Goal: Task Accomplishment & Management: Complete application form

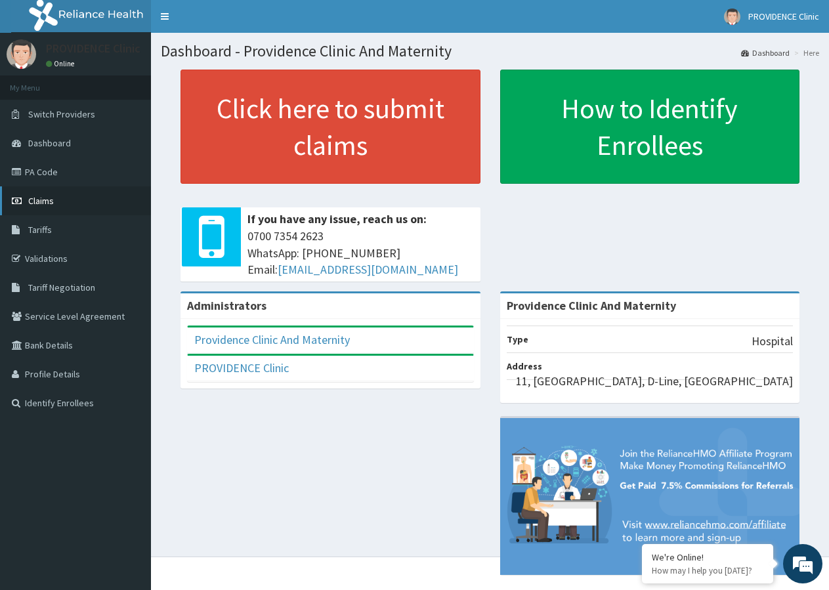
click at [53, 195] on link "Claims" at bounding box center [75, 200] width 151 height 29
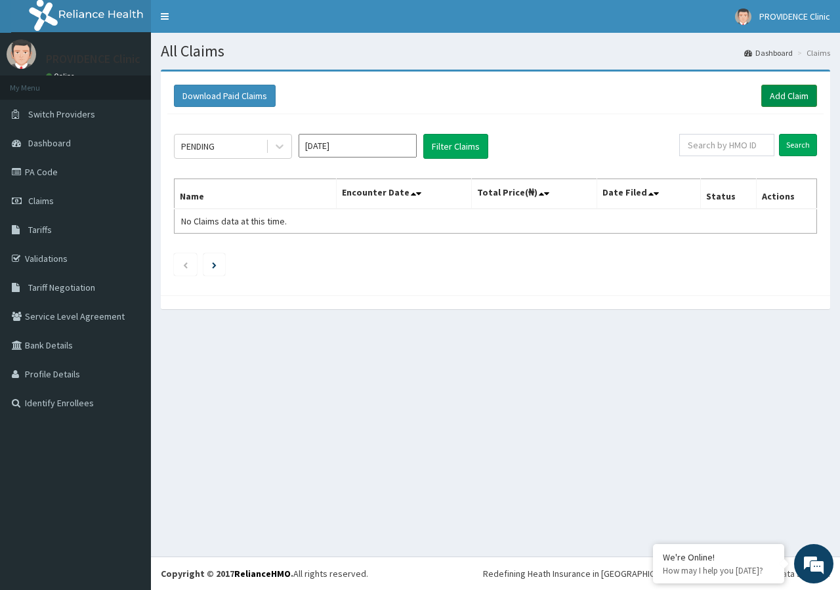
click at [778, 93] on link "Add Claim" at bounding box center [790, 96] width 56 height 22
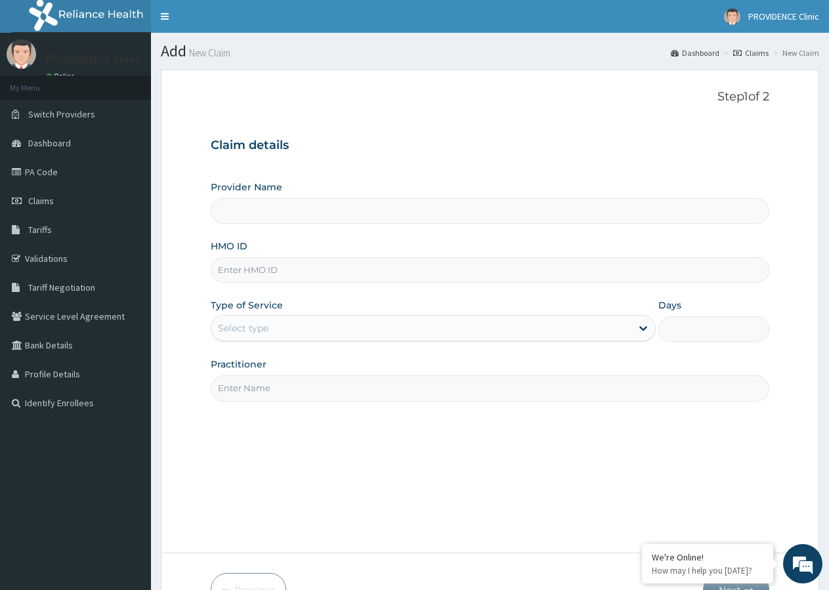
type input "Providence Clinic And Maternity"
click at [311, 274] on input "HMO ID" at bounding box center [490, 270] width 559 height 26
type input "PA/B6E42D"
click at [381, 325] on div "Select type" at bounding box center [421, 328] width 420 height 21
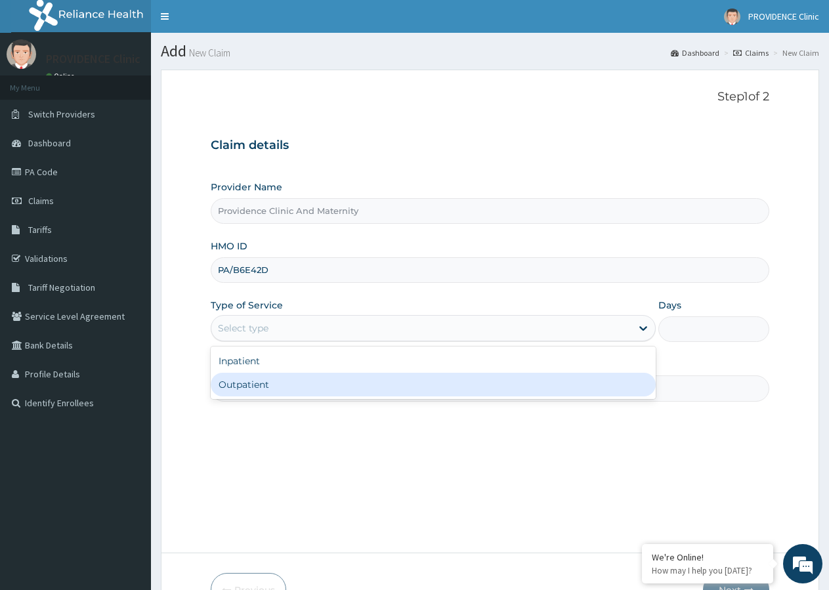
click at [385, 393] on div "Outpatient" at bounding box center [433, 385] width 445 height 24
type input "1"
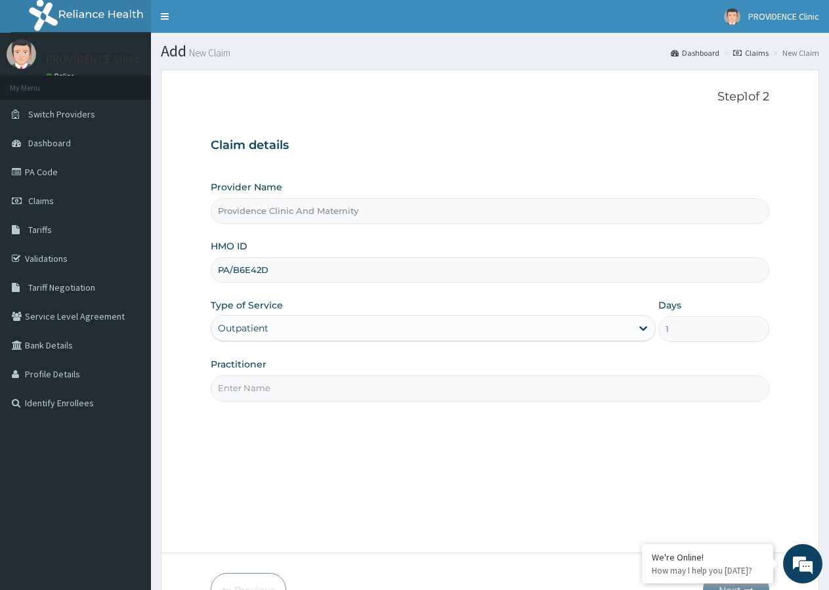
click at [363, 387] on input "Practitioner" at bounding box center [490, 389] width 559 height 26
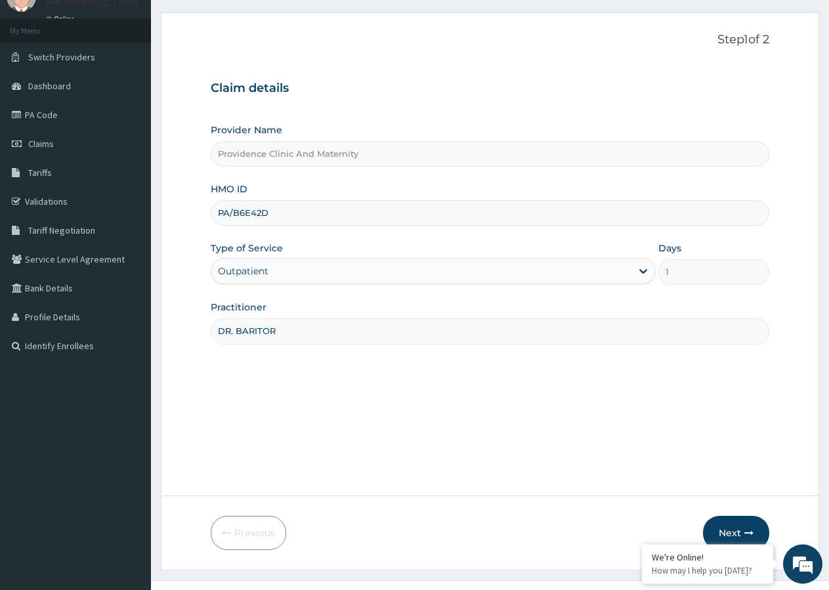
scroll to position [81, 0]
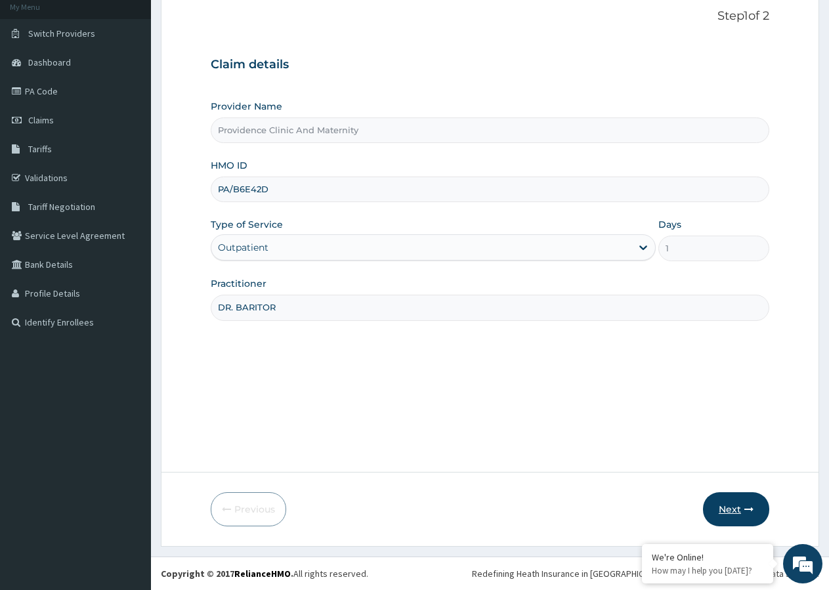
type input "DR. BARITOR"
click at [743, 511] on button "Next" at bounding box center [736, 509] width 66 height 34
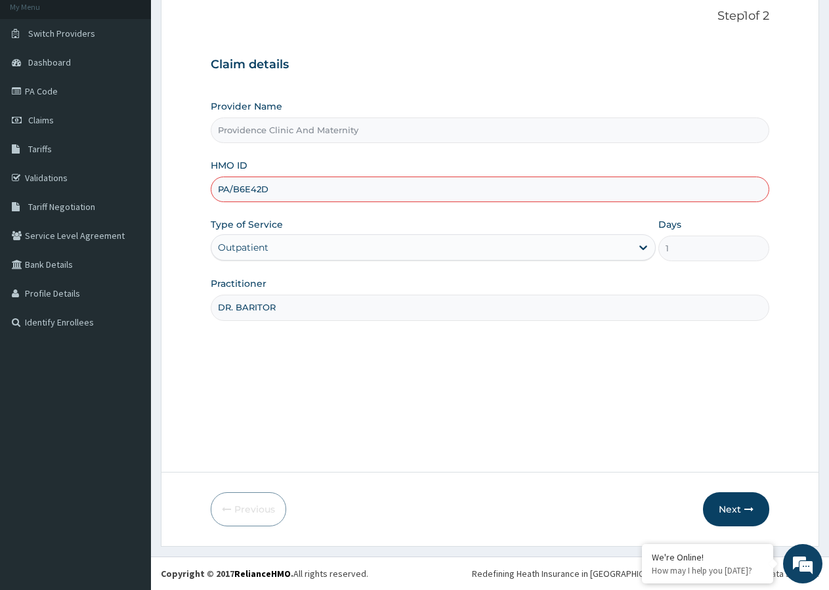
click at [385, 188] on input "PA/B6E42D" at bounding box center [490, 190] width 559 height 26
type input "P"
type input "TYI/10020/A"
click at [435, 318] on input "DR. BARITOR" at bounding box center [490, 308] width 559 height 26
click at [752, 511] on icon "button" at bounding box center [749, 509] width 9 height 9
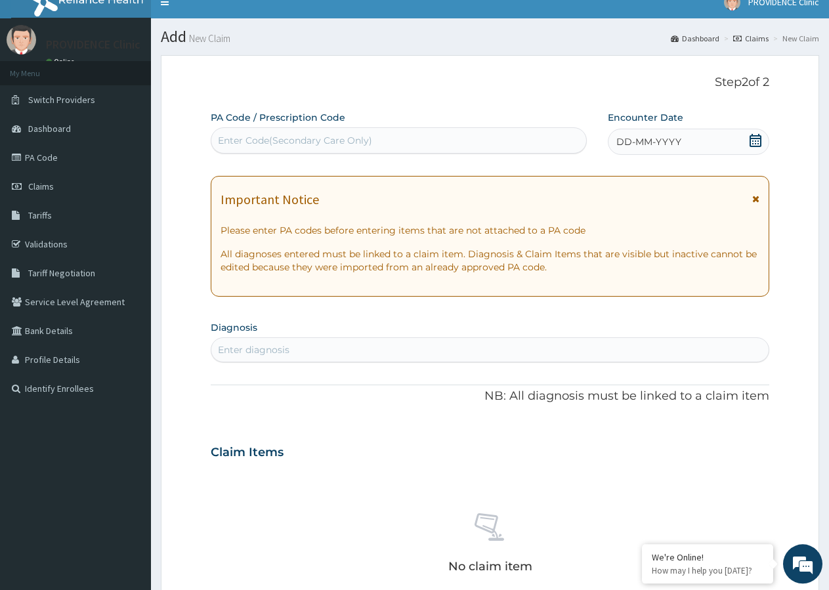
scroll to position [0, 0]
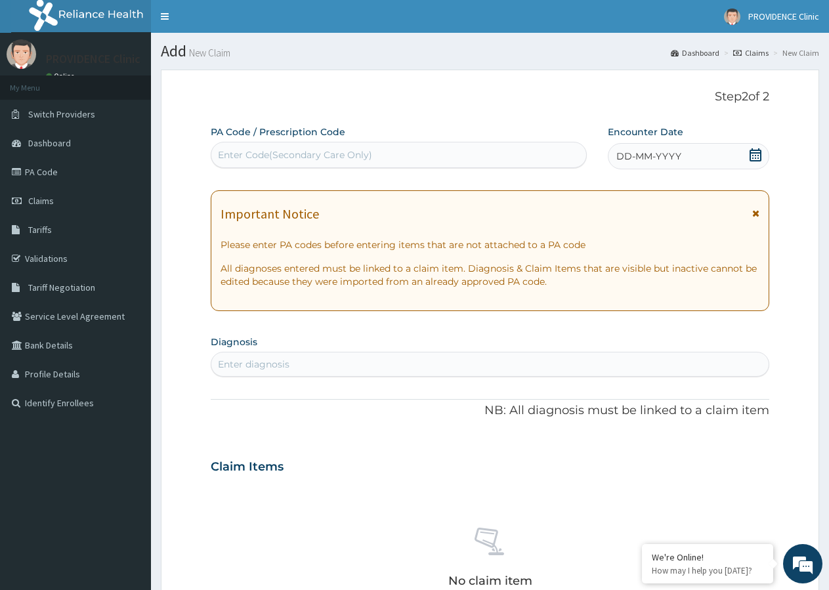
click at [274, 157] on div "Enter Code(Secondary Care Only)" at bounding box center [295, 154] width 154 height 13
type input "PA/B6E42DD"
click at [483, 153] on div "PA/B6E42DD" at bounding box center [398, 154] width 375 height 21
click at [253, 149] on div "Enter Code(Secondary Care Only)" at bounding box center [295, 154] width 154 height 13
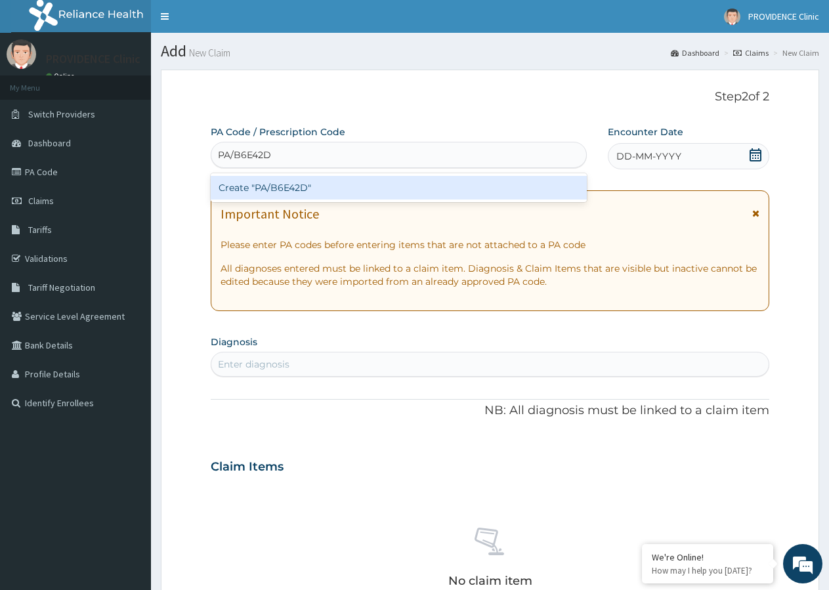
type input "PA/B6E42D"
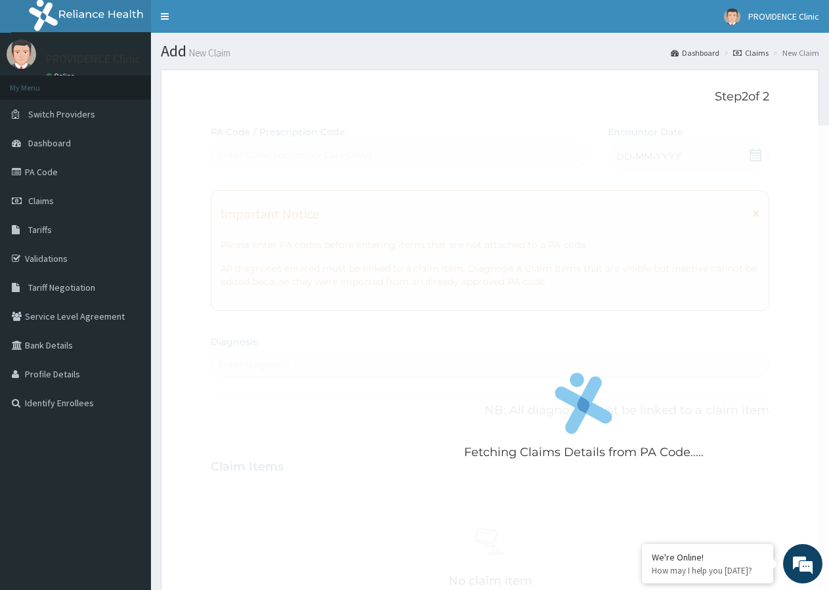
click at [312, 362] on div "Fetching Claims Details from PA Code..... PA Code / Prescription Code Enter Cod…" at bounding box center [490, 465] width 559 height 680
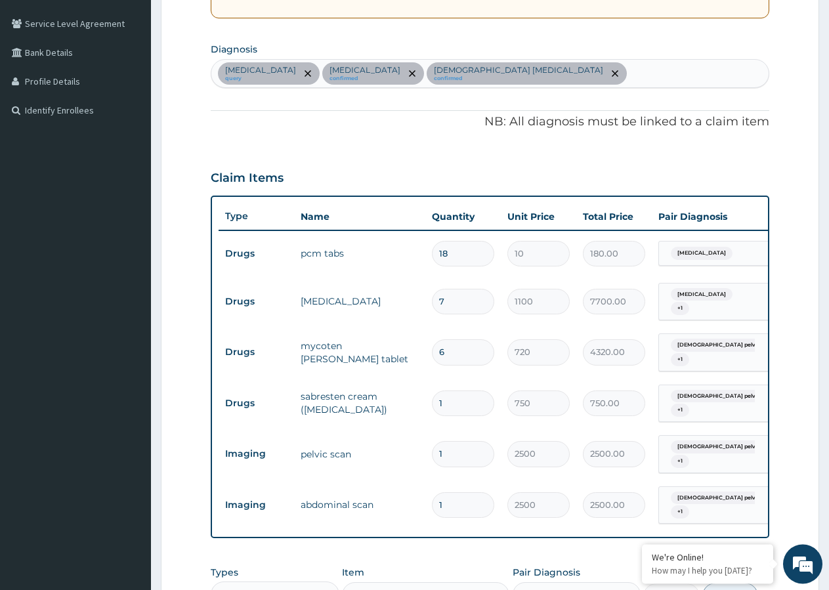
scroll to position [487, 0]
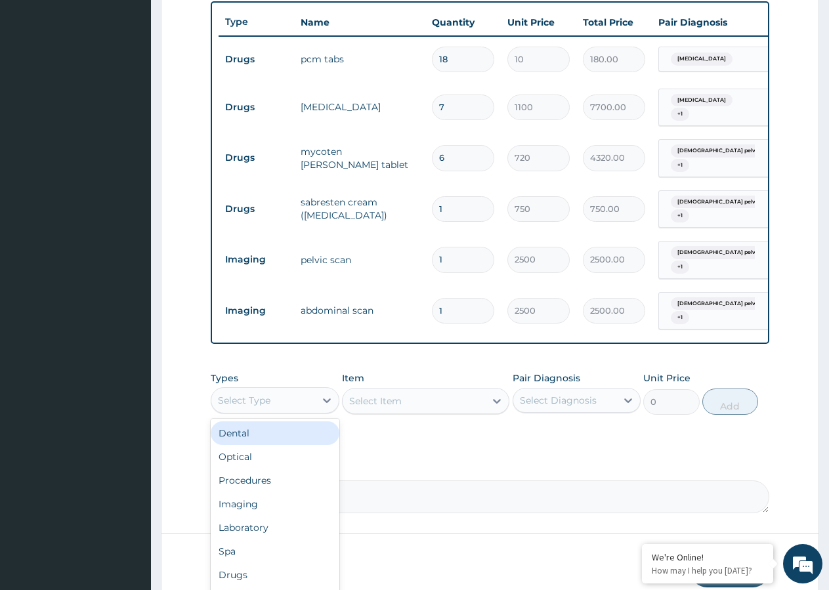
click at [281, 401] on div "Select Type" at bounding box center [263, 400] width 104 height 21
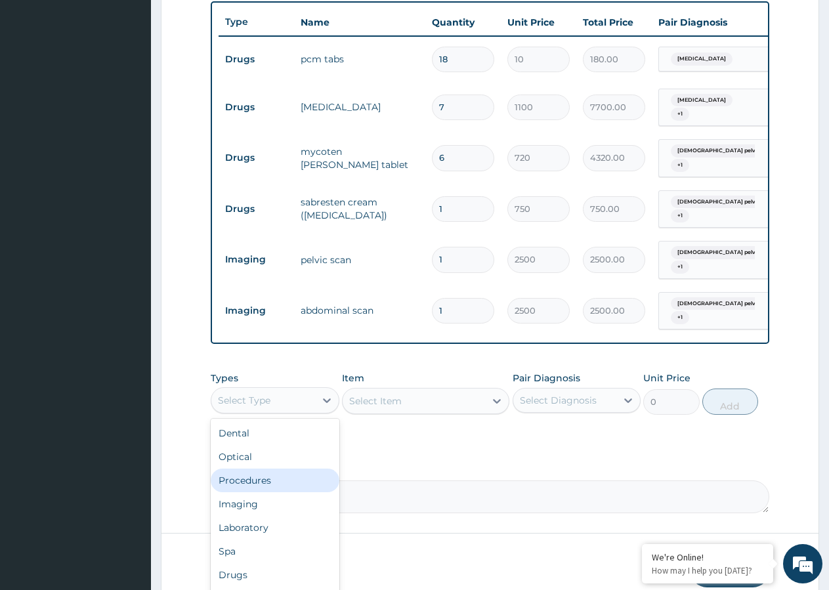
click at [262, 486] on div "Procedures" at bounding box center [275, 481] width 129 height 24
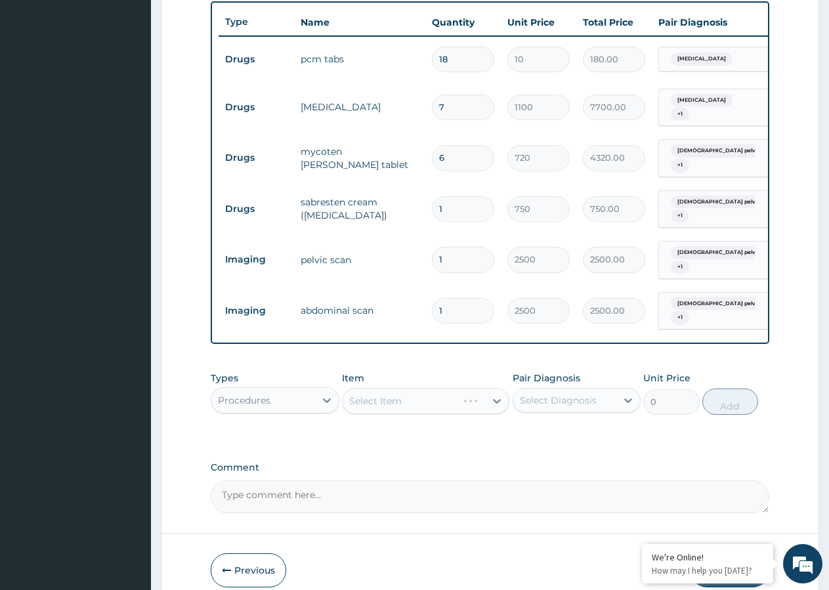
click at [411, 406] on div "Select Item" at bounding box center [425, 401] width 167 height 26
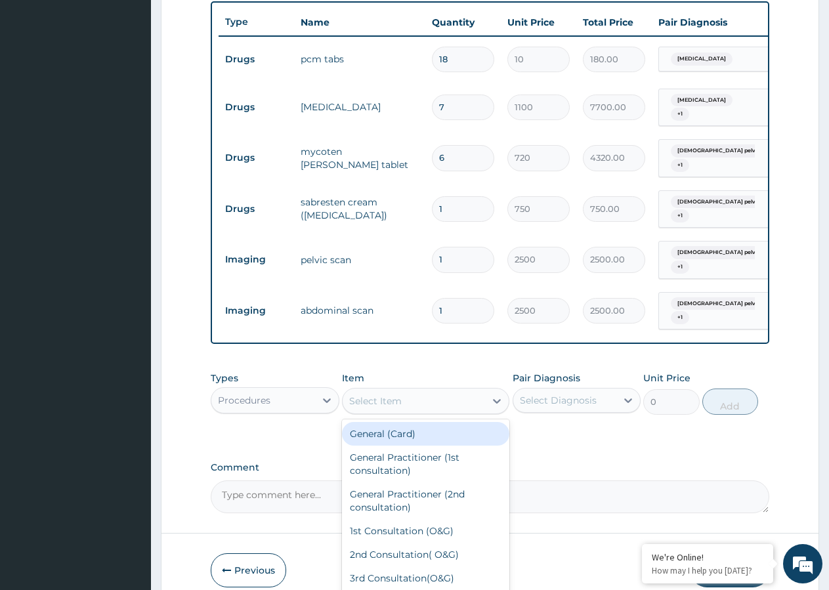
click at [456, 402] on div "Select Item" at bounding box center [414, 401] width 142 height 21
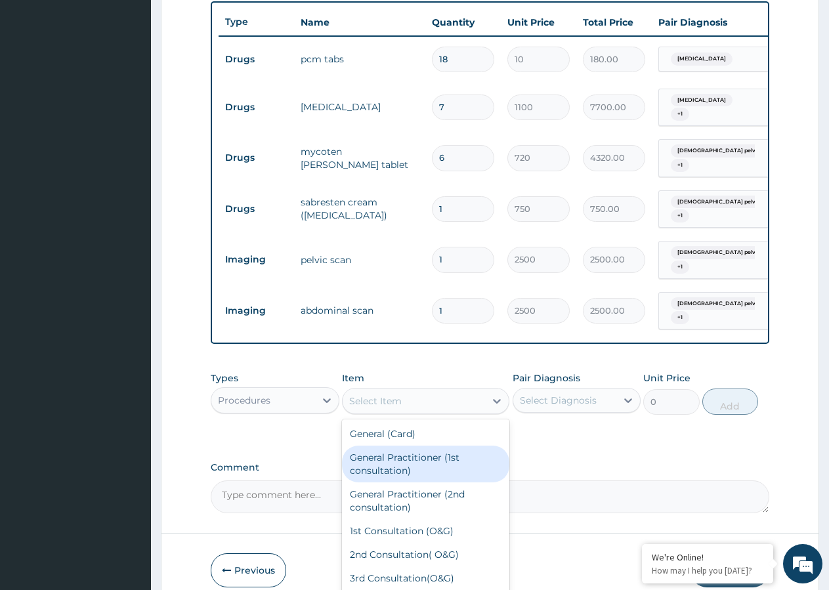
click at [422, 475] on div "General Practitioner (1st consultation)" at bounding box center [425, 464] width 167 height 37
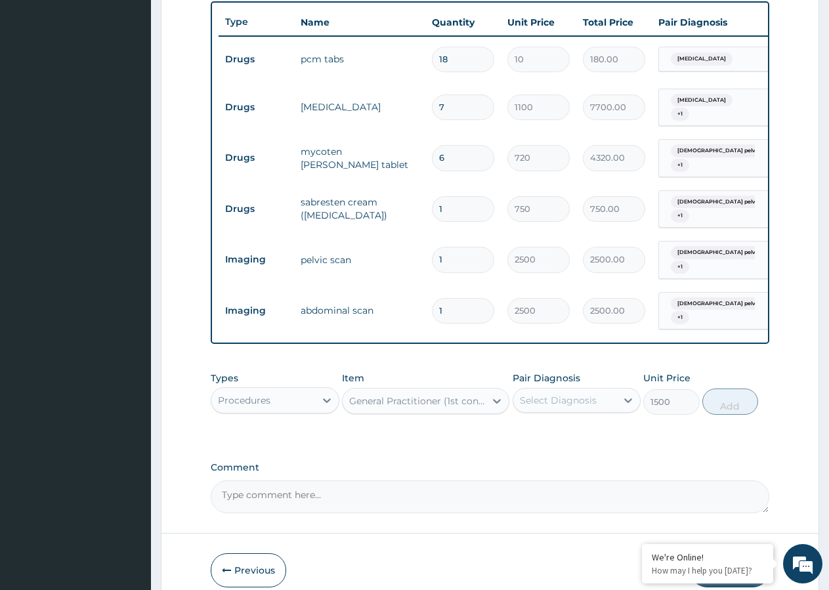
type input "1500"
click at [593, 407] on div "Select Diagnosis" at bounding box center [558, 400] width 77 height 13
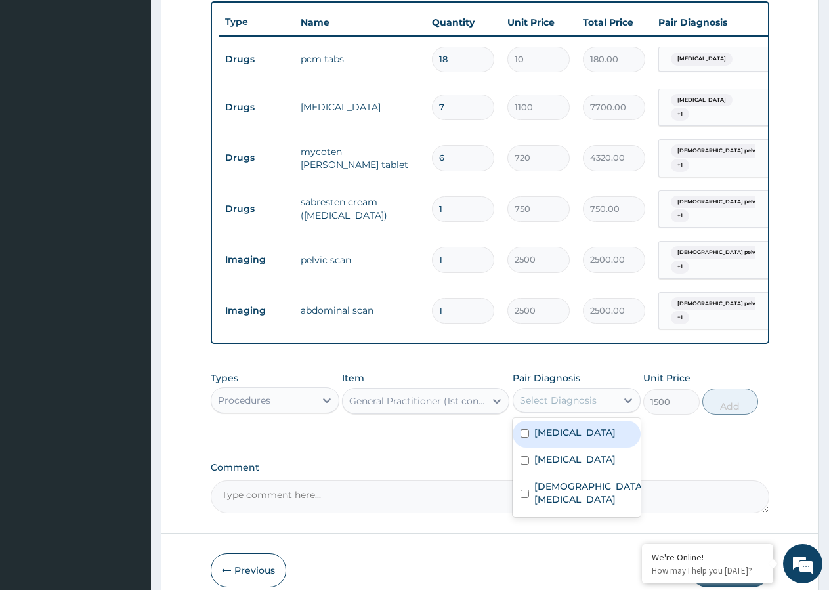
click at [559, 437] on label "Appendicitis" at bounding box center [574, 432] width 81 height 13
checkbox input "true"
click at [741, 412] on button "Add" at bounding box center [731, 402] width 56 height 26
type input "0"
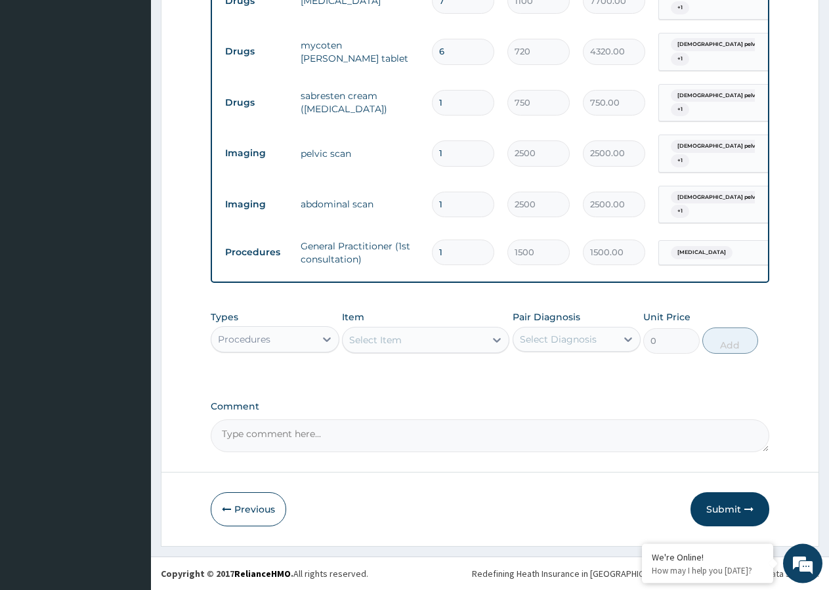
scroll to position [599, 0]
click at [726, 508] on button "Submit" at bounding box center [730, 509] width 79 height 34
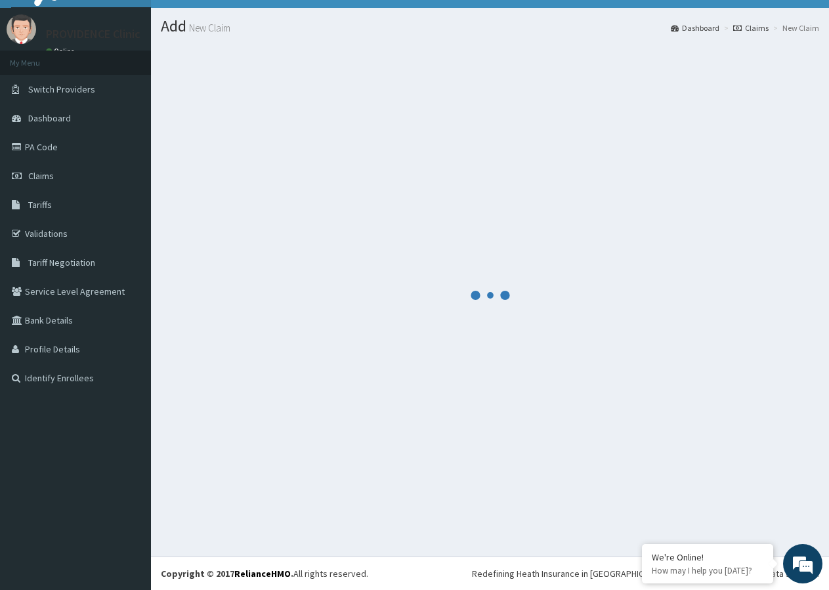
scroll to position [25, 0]
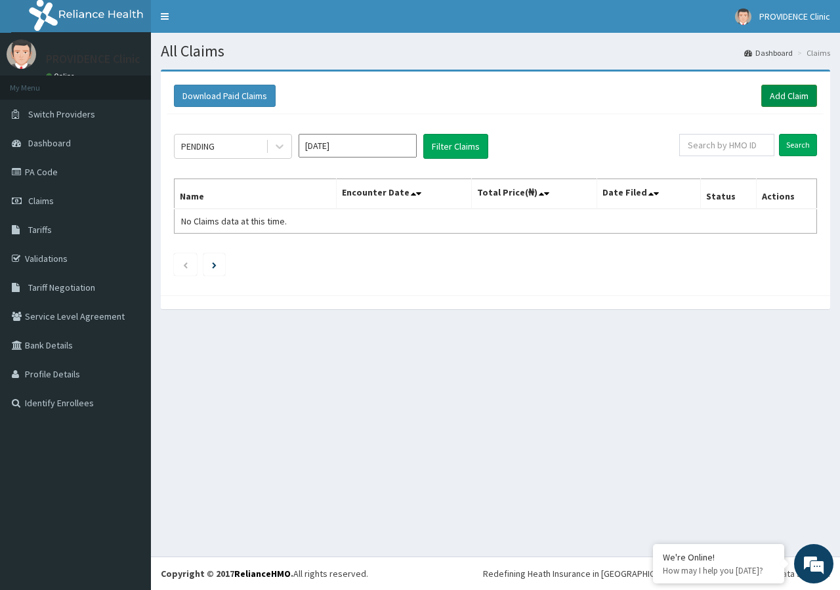
click at [779, 92] on link "Add Claim" at bounding box center [790, 96] width 56 height 22
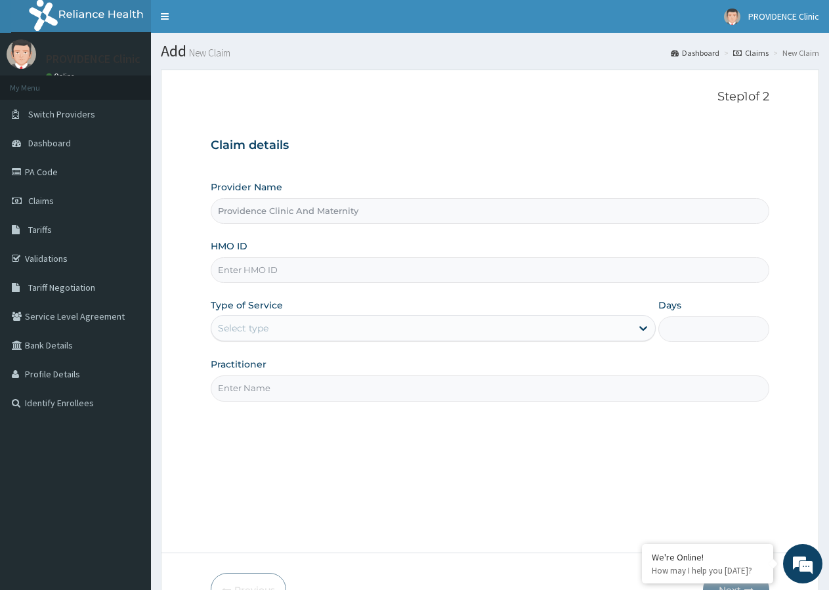
type input "Providence Clinic And Maternity"
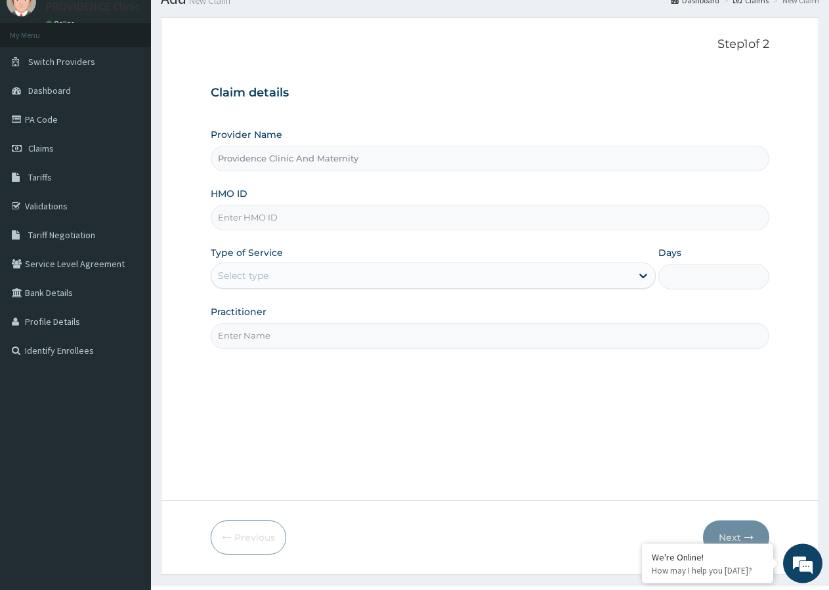
scroll to position [81, 0]
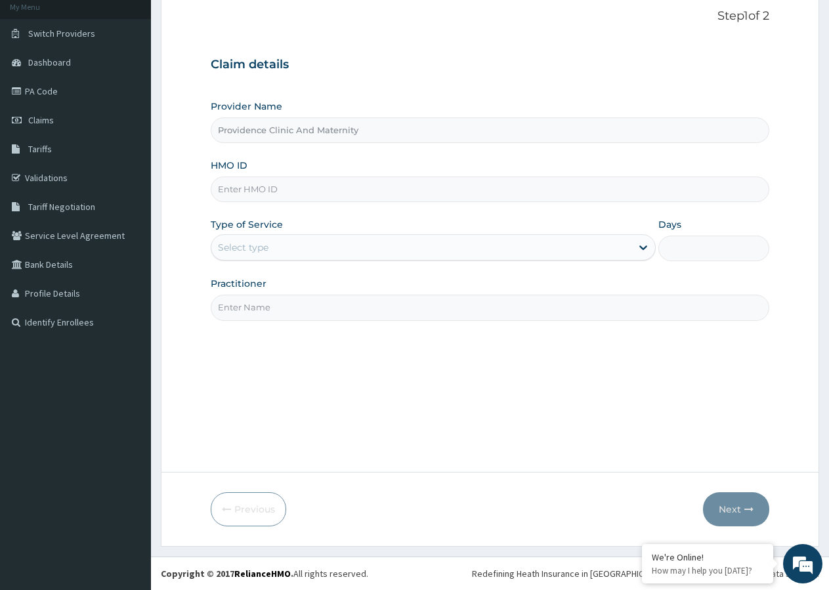
click at [261, 185] on input "HMO ID" at bounding box center [490, 190] width 559 height 26
type input "KAY/10086/B"
click at [264, 242] on div "Select type" at bounding box center [243, 247] width 51 height 13
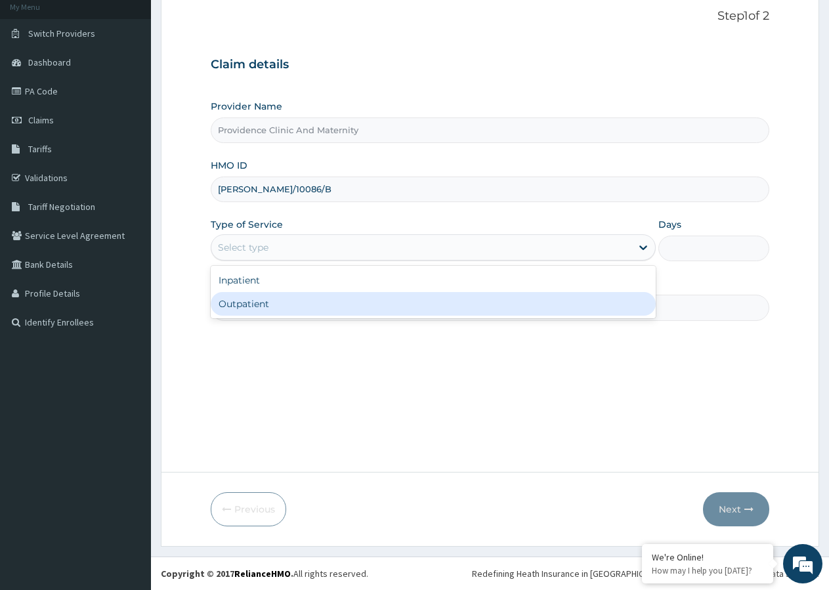
click at [295, 297] on div "Outpatient" at bounding box center [433, 304] width 445 height 24
type input "1"
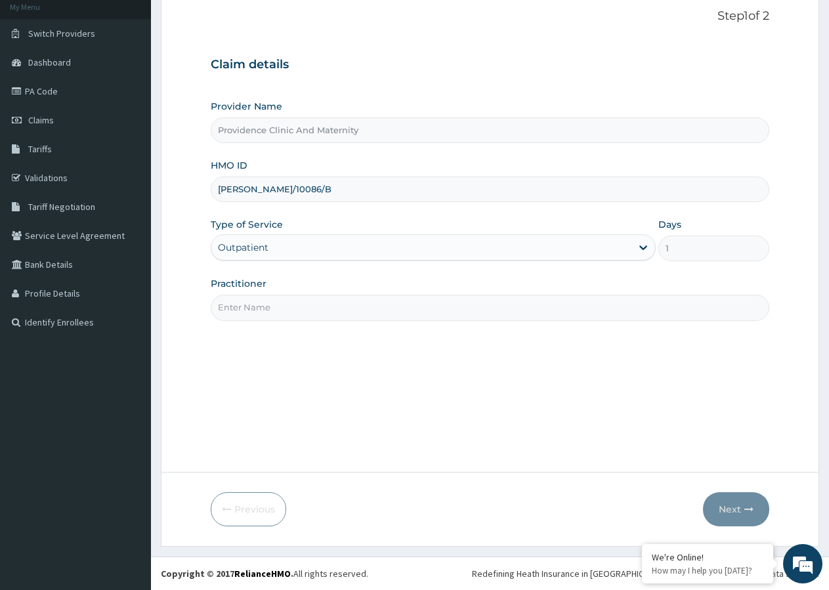
click at [391, 309] on input "Practitioner" at bounding box center [490, 308] width 559 height 26
type input "DR. BARITOR"
click at [727, 508] on button "Next" at bounding box center [736, 509] width 66 height 34
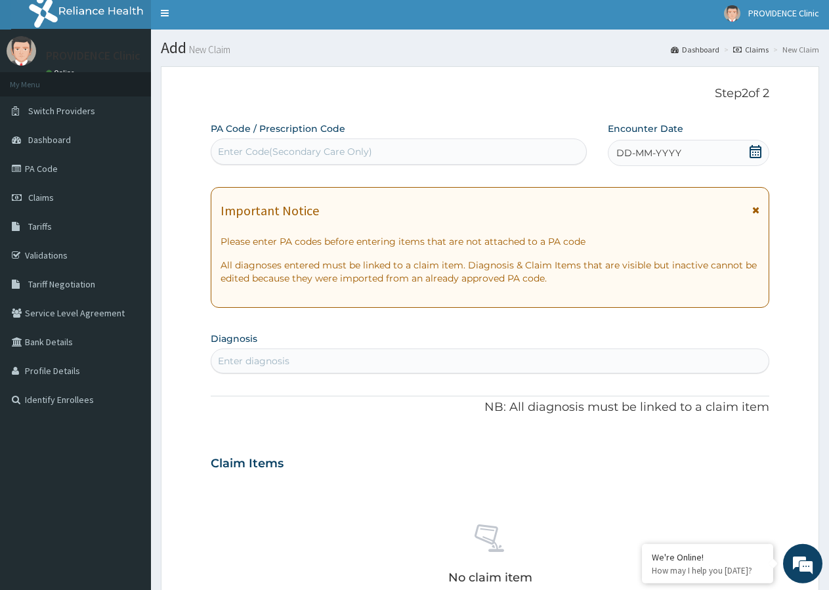
scroll to position [0, 0]
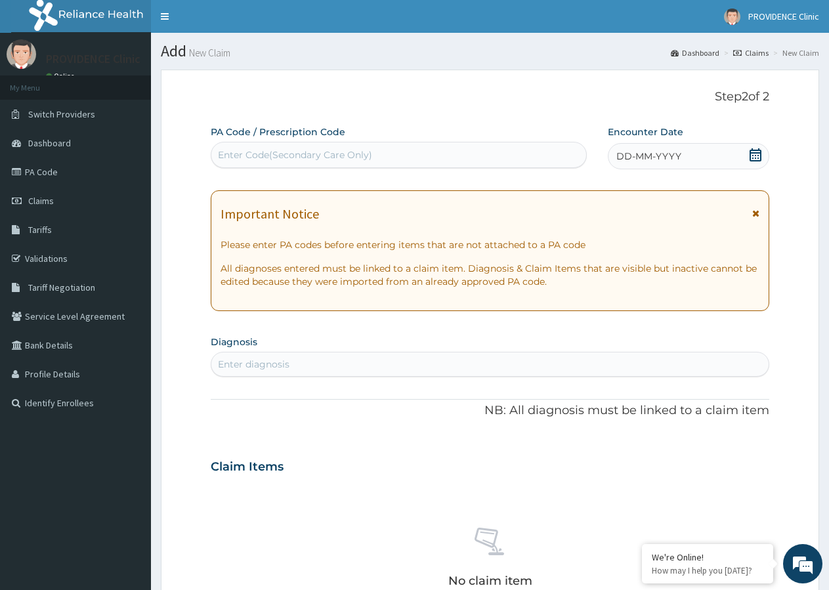
click at [259, 154] on div "Enter Code(Secondary Care Only)" at bounding box center [295, 154] width 154 height 13
type input "PA/BEDA10"
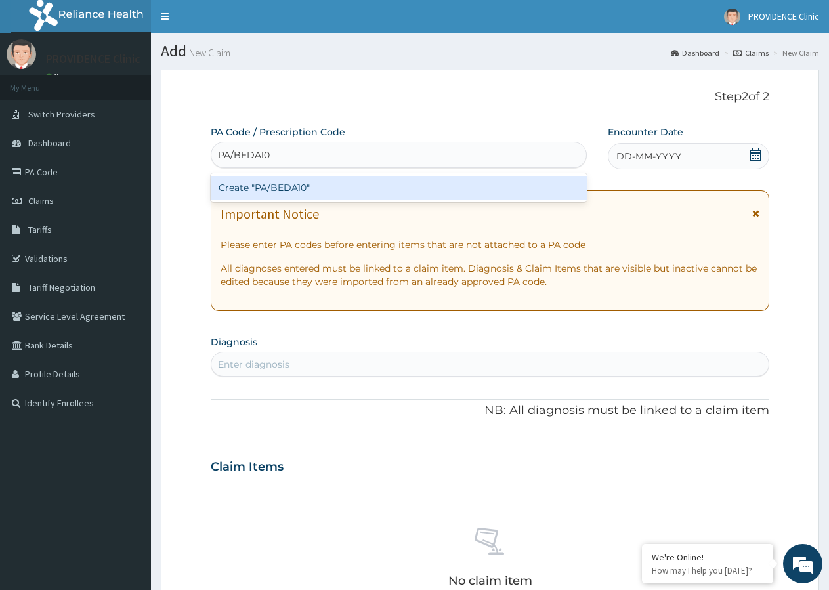
click at [318, 190] on div "Create "PA/BEDA10"" at bounding box center [399, 188] width 376 height 24
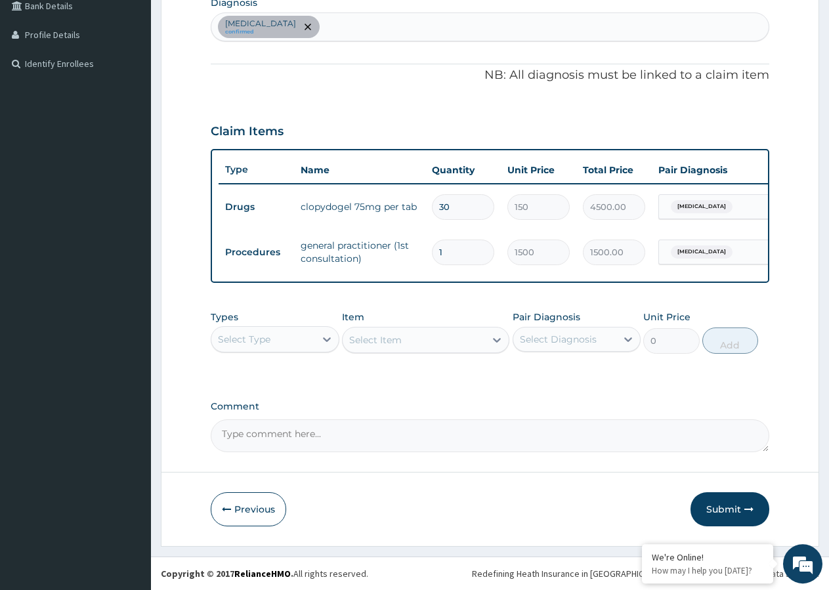
scroll to position [351, 0]
click at [743, 513] on button "Submit" at bounding box center [730, 509] width 79 height 34
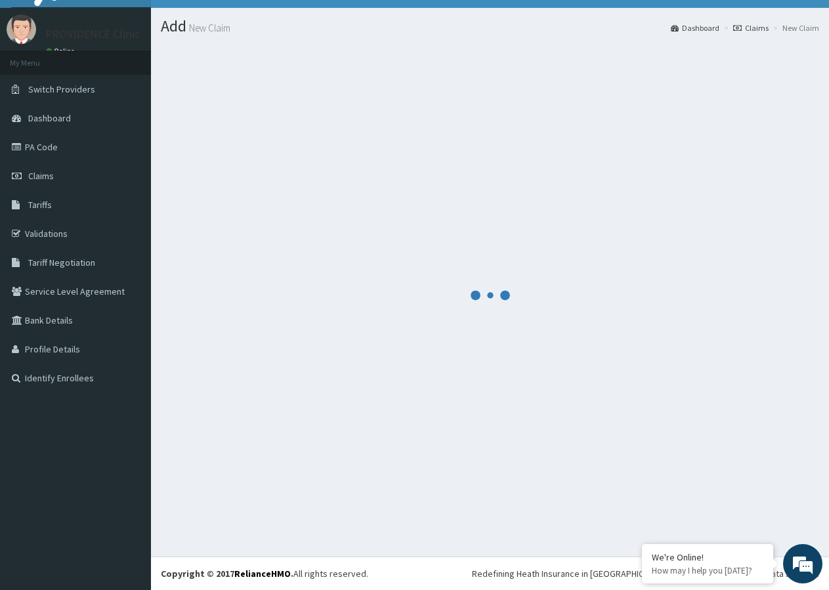
scroll to position [25, 0]
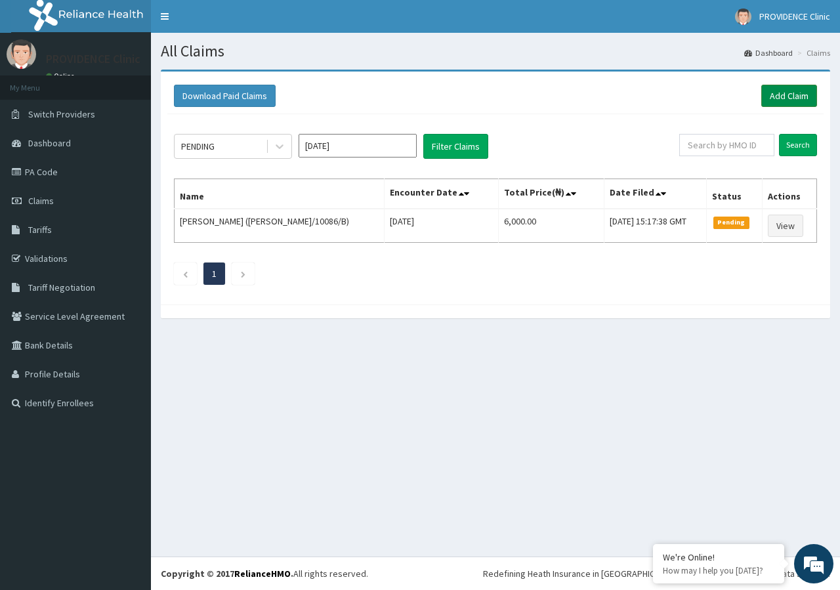
click at [791, 92] on link "Add Claim" at bounding box center [790, 96] width 56 height 22
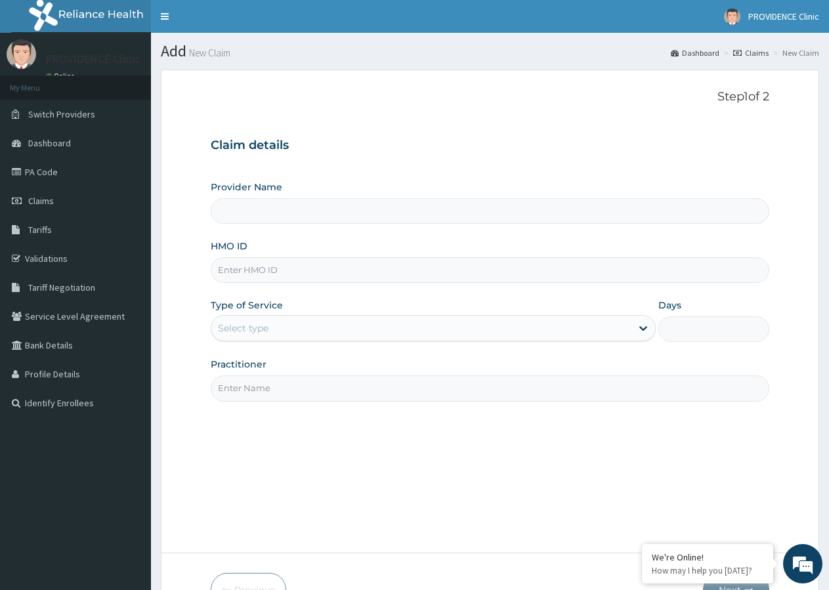
type input "Providence Clinic And Maternity"
click at [320, 269] on input "HMO ID" at bounding box center [490, 270] width 559 height 26
type input "KAY/10086/D"
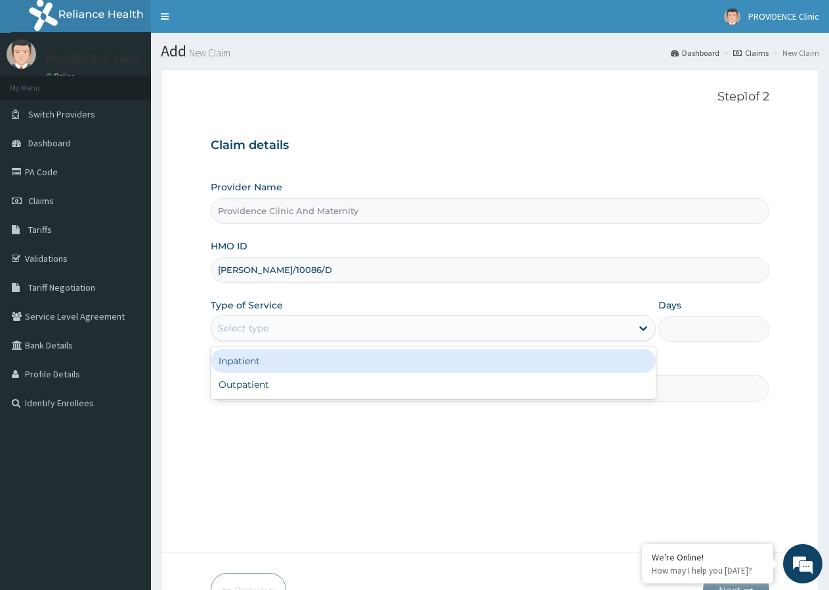
click at [365, 332] on div "Select type" at bounding box center [421, 328] width 420 height 21
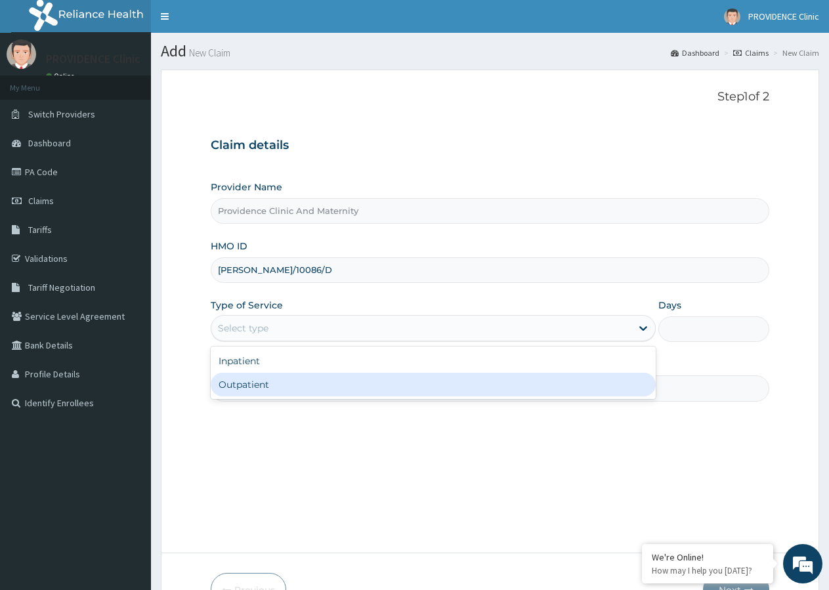
click at [301, 384] on div "Outpatient" at bounding box center [433, 385] width 445 height 24
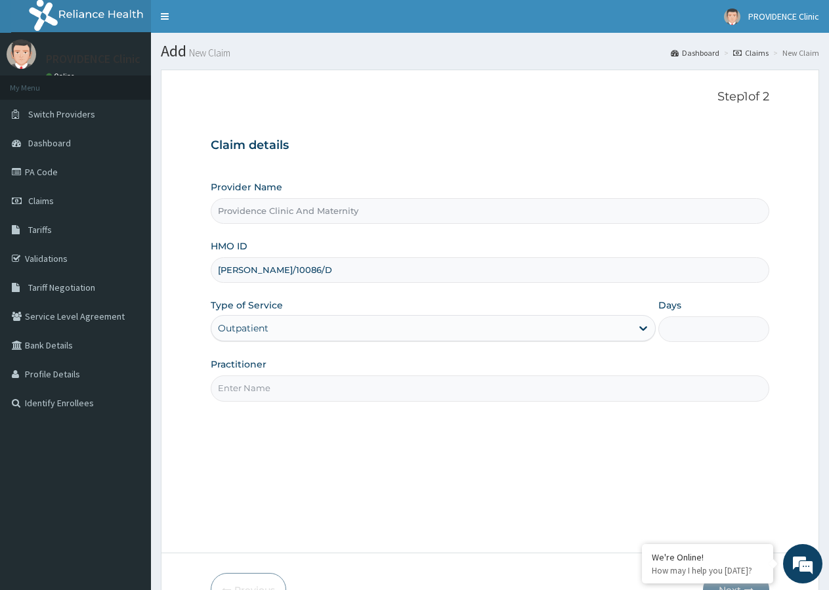
type input "1"
click at [340, 389] on input "Practitioner" at bounding box center [490, 389] width 559 height 26
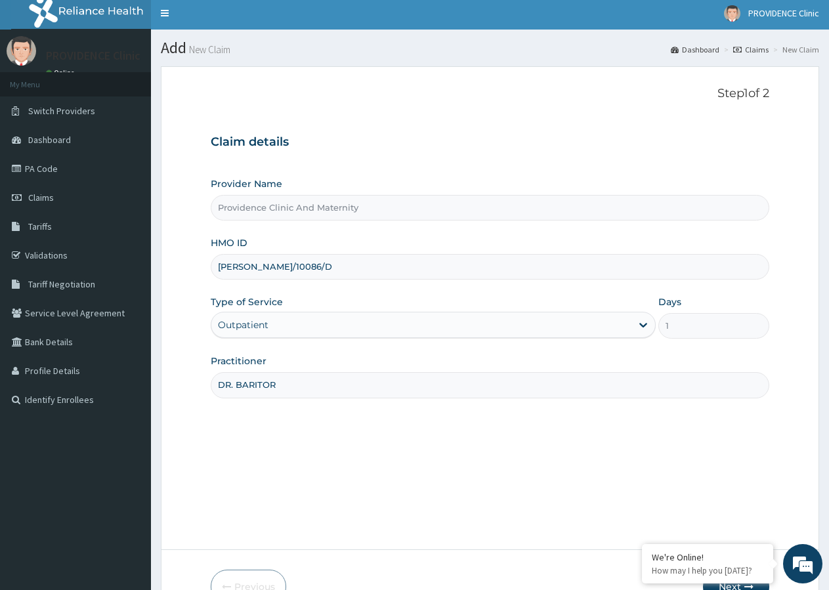
scroll to position [81, 0]
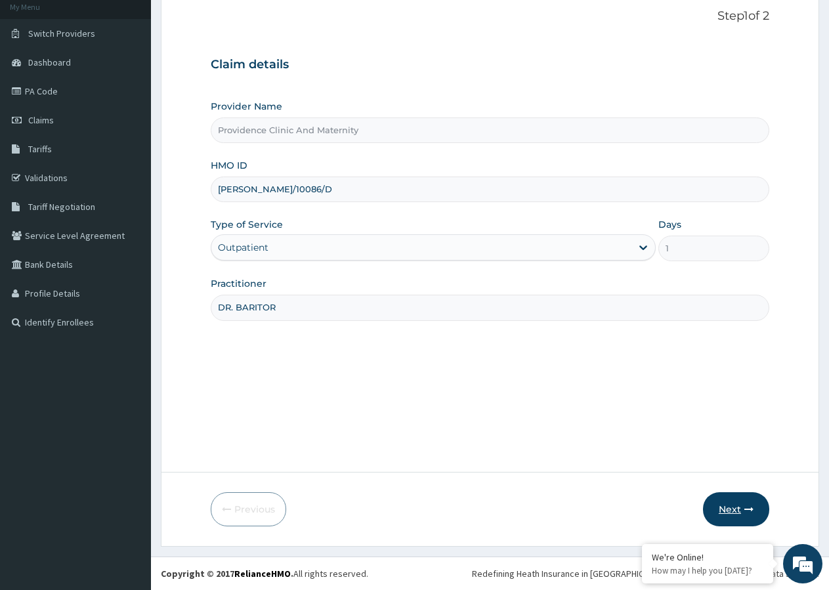
type input "DR. BARITOR"
click at [722, 510] on button "Next" at bounding box center [736, 509] width 66 height 34
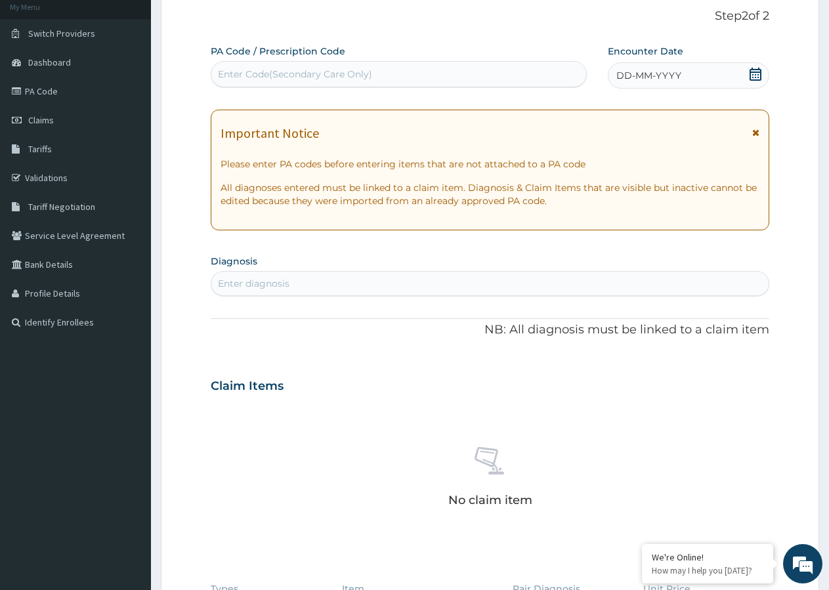
scroll to position [0, 0]
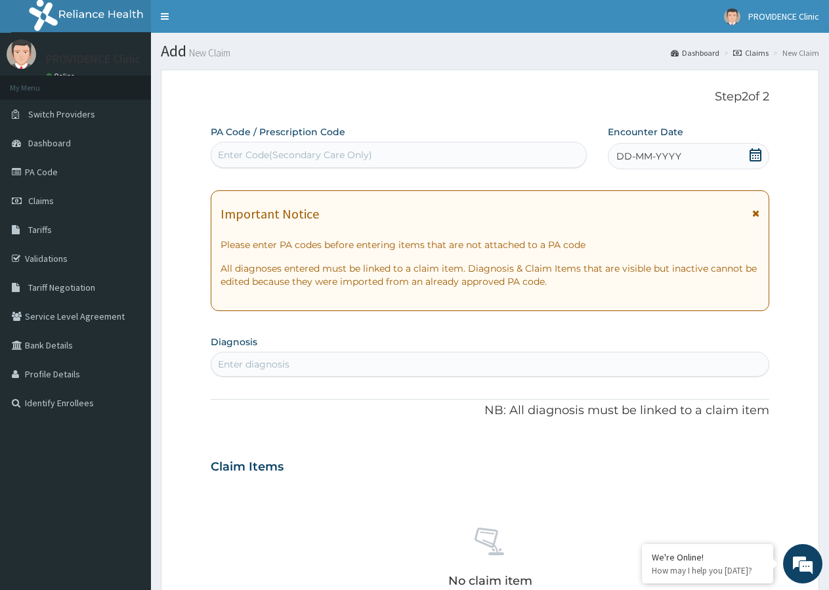
click at [336, 158] on div "Enter Code(Secondary Care Only)" at bounding box center [295, 154] width 154 height 13
type input "PA/0355ED"
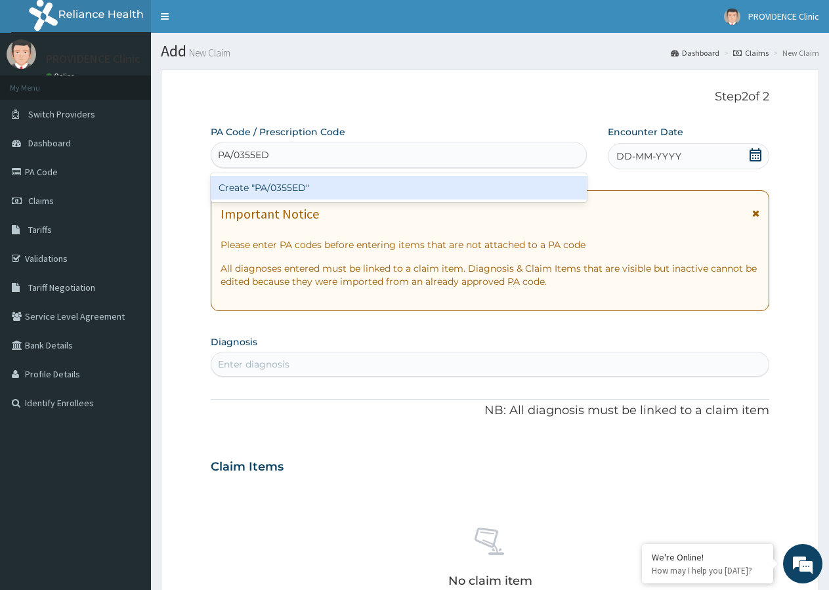
click at [368, 188] on div "Create "PA/0355ED"" at bounding box center [399, 188] width 376 height 24
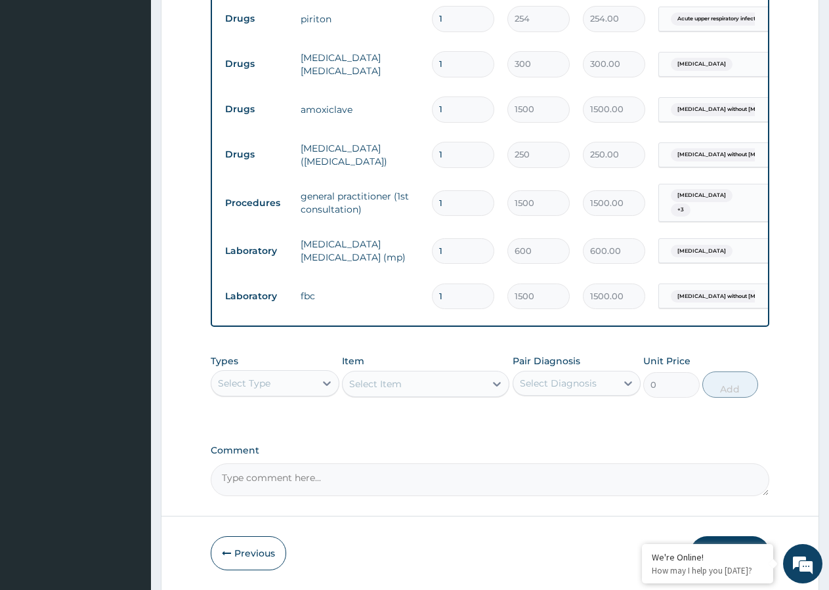
scroll to position [653, 0]
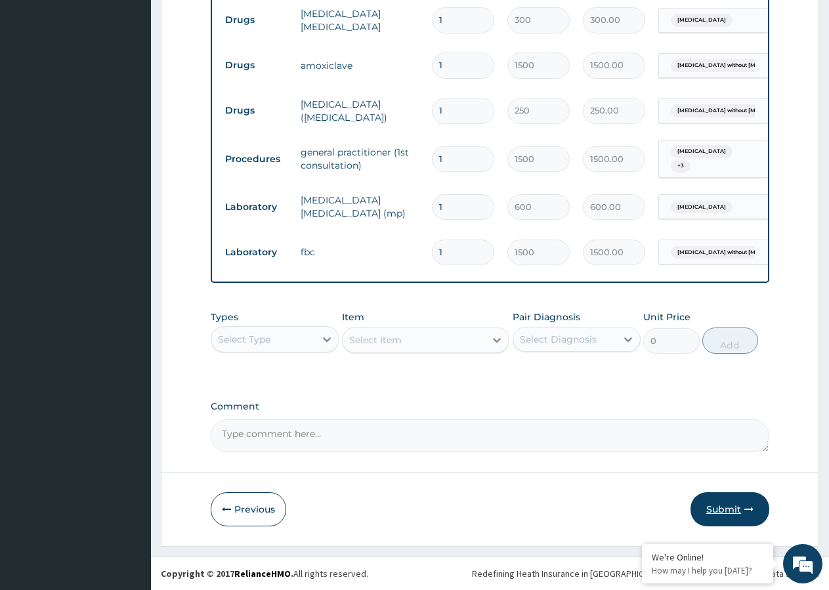
click at [741, 510] on button "Submit" at bounding box center [730, 509] width 79 height 34
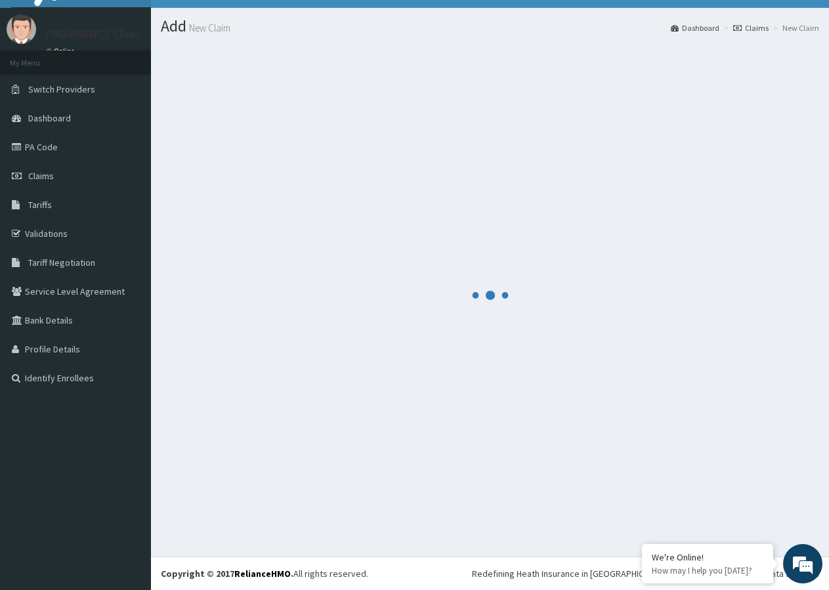
scroll to position [25, 0]
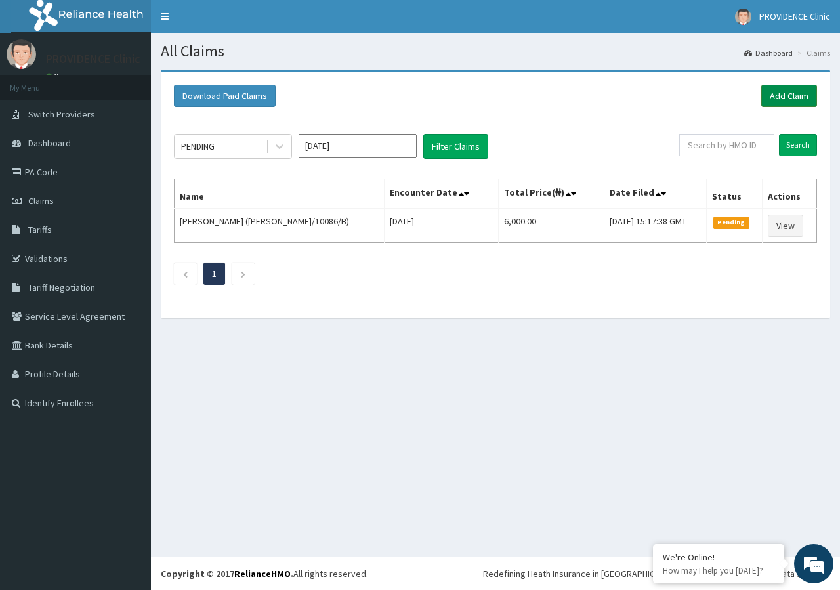
click at [801, 96] on link "Add Claim" at bounding box center [790, 96] width 56 height 22
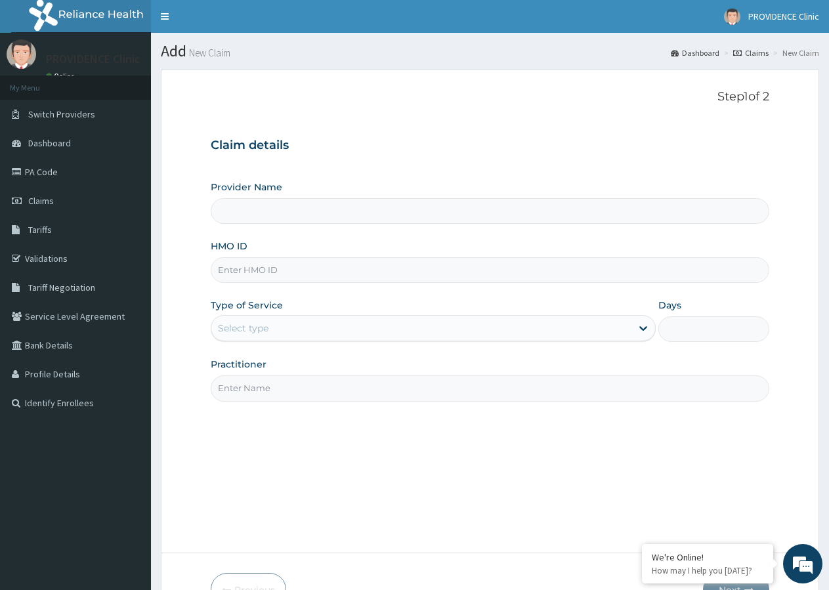
type input "Providence Clinic And Maternity"
click at [258, 269] on input "HMO ID" at bounding box center [490, 270] width 559 height 26
type input "SFA/10553/A"
click at [286, 325] on div "Select type" at bounding box center [421, 328] width 420 height 21
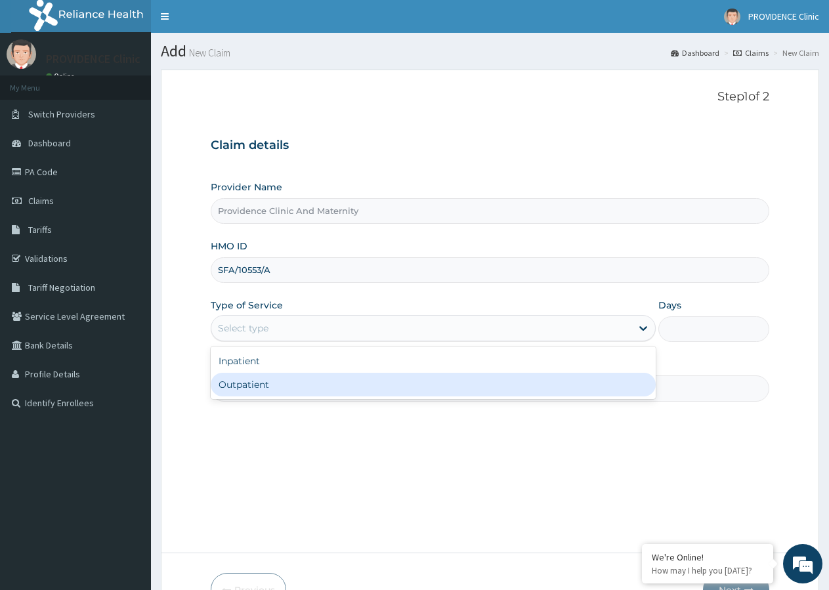
click at [257, 381] on div "Outpatient" at bounding box center [433, 385] width 445 height 24
type input "1"
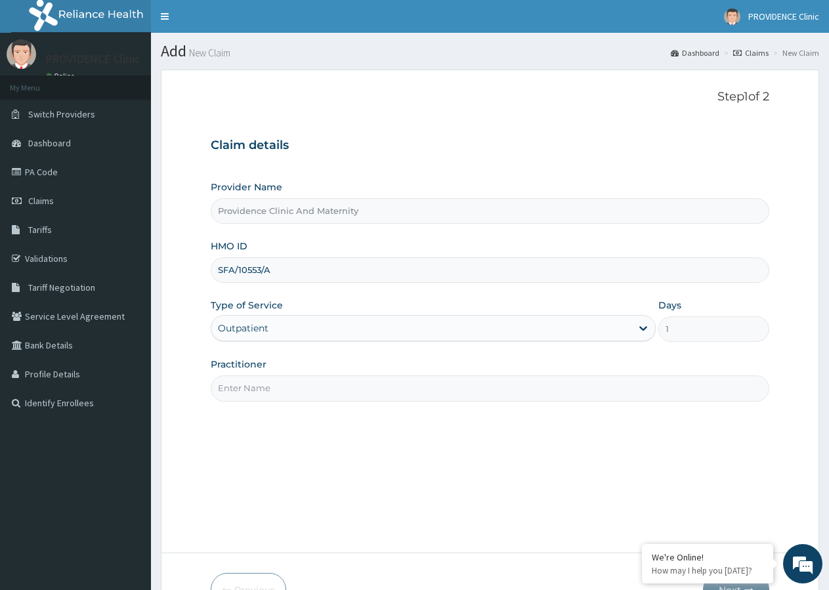
click at [416, 387] on input "Practitioner" at bounding box center [490, 389] width 559 height 26
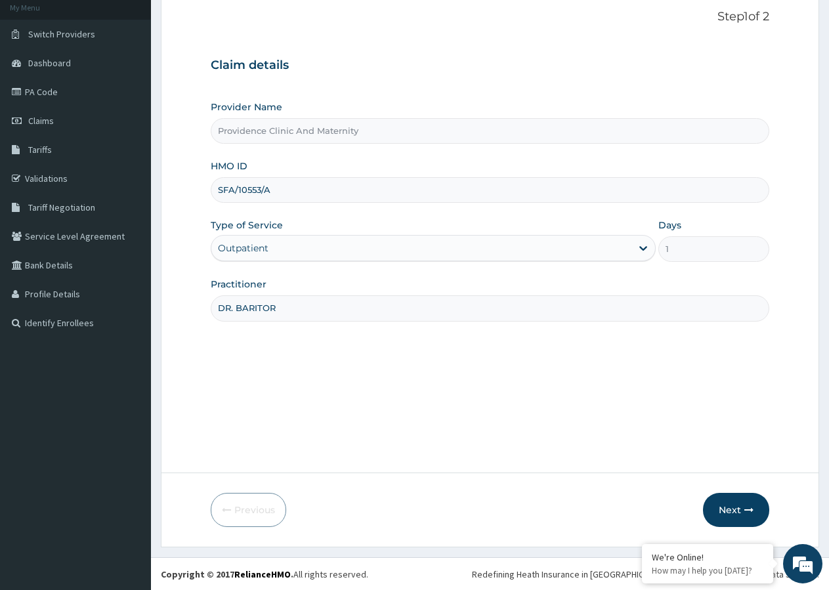
scroll to position [81, 0]
type input "DR. BARITOR"
click at [731, 506] on button "Next" at bounding box center [736, 509] width 66 height 34
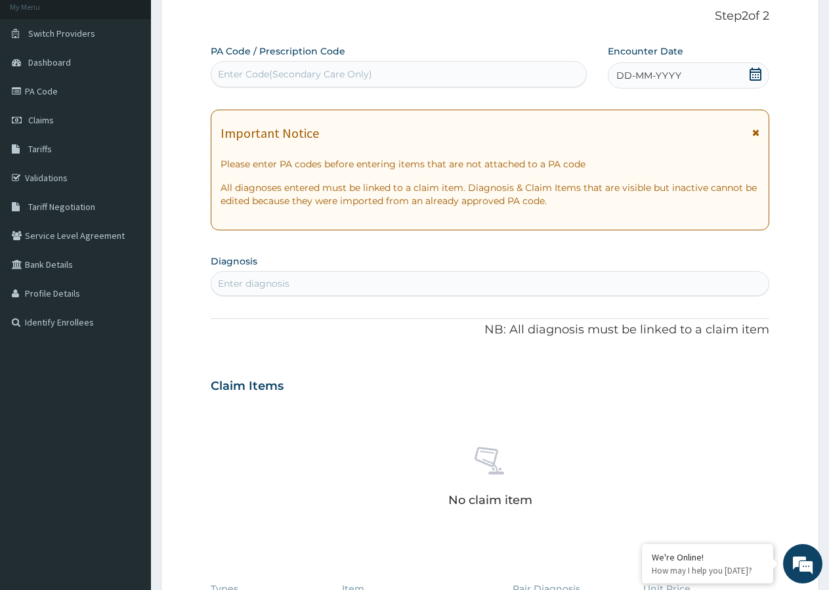
click at [334, 72] on div "Enter Code(Secondary Care Only)" at bounding box center [295, 74] width 154 height 13
type input "PA/C803F5"
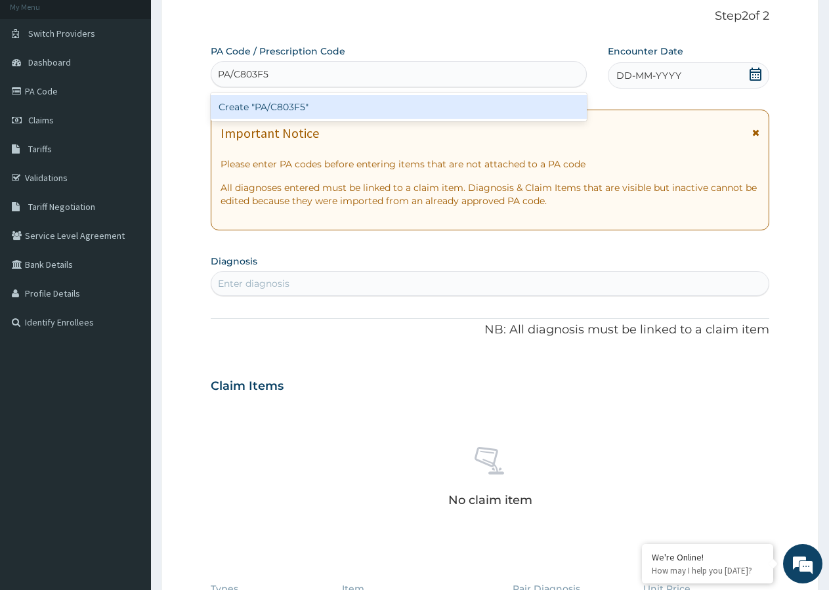
click at [391, 105] on div "Create "PA/C803F5"" at bounding box center [399, 107] width 376 height 24
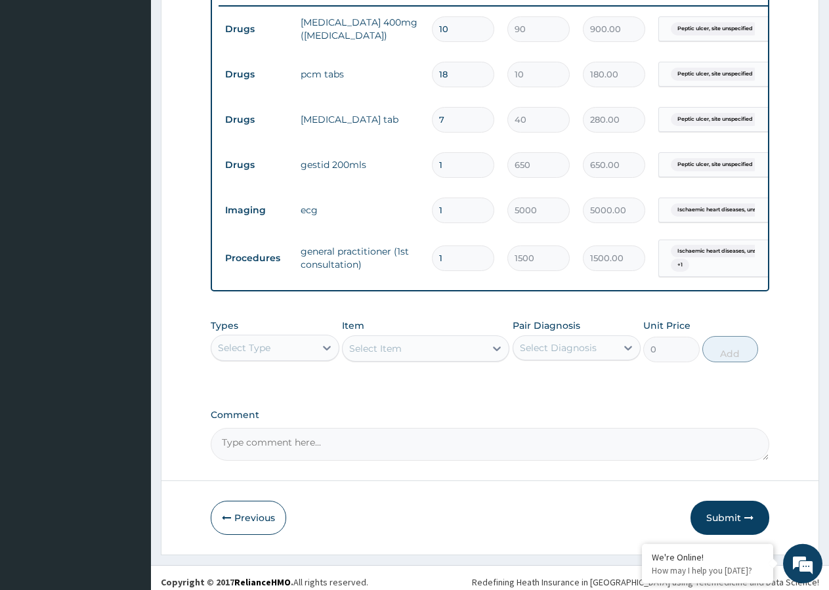
scroll to position [537, 0]
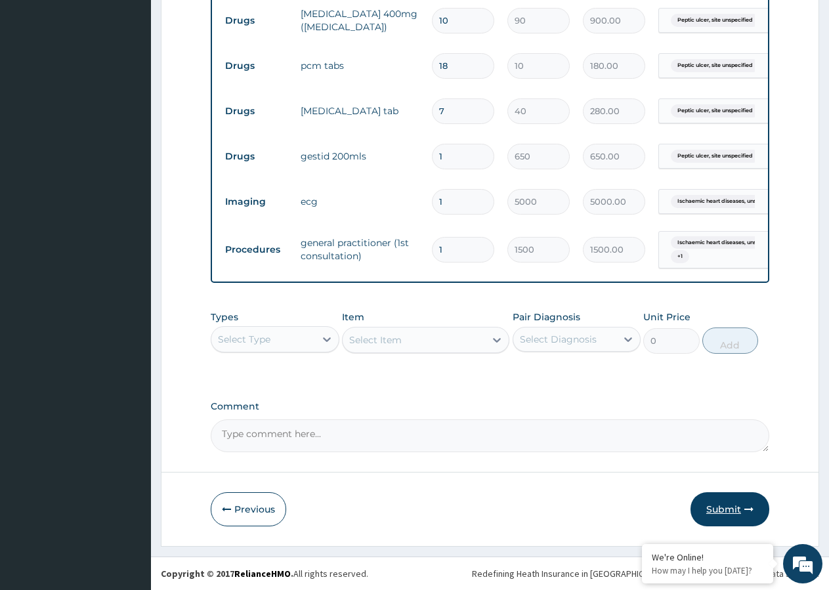
click at [716, 506] on button "Submit" at bounding box center [730, 509] width 79 height 34
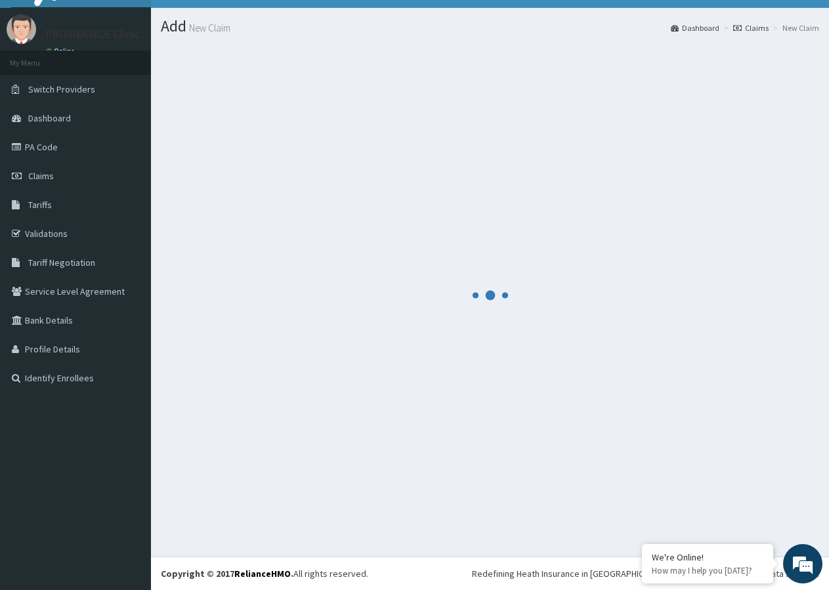
scroll to position [25, 0]
